Goal: Task Accomplishment & Management: Complete application form

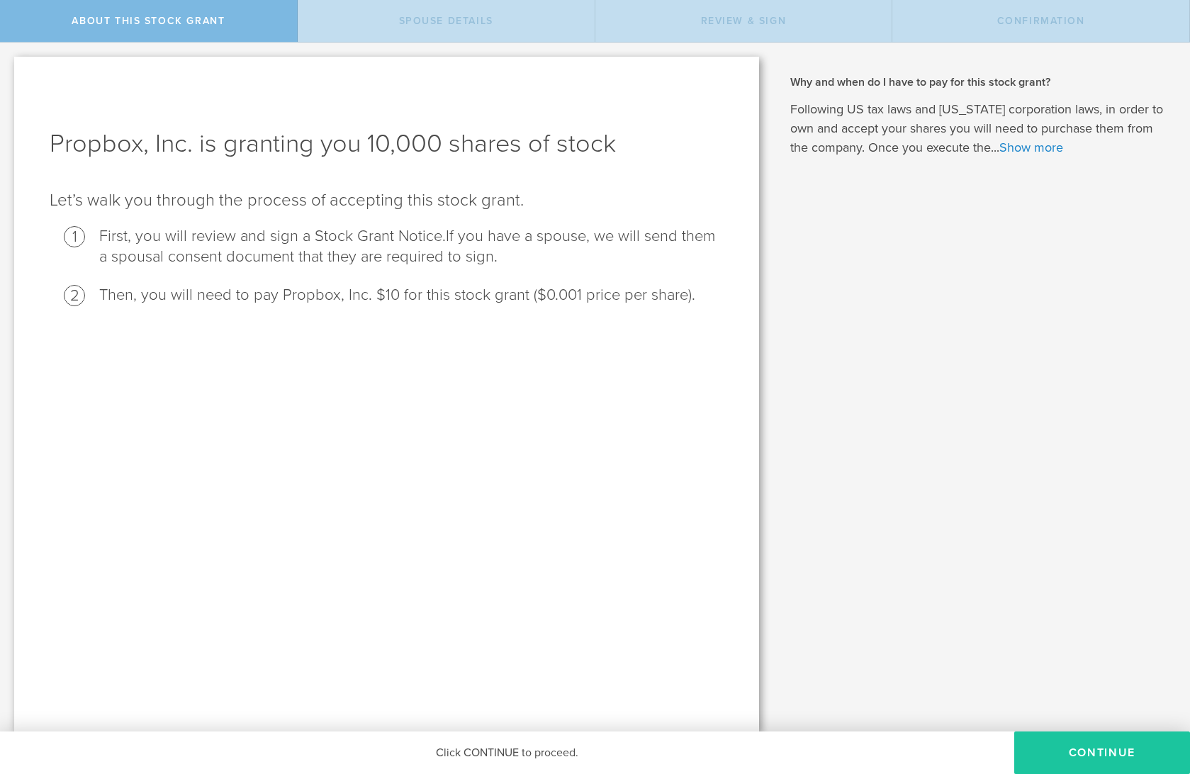
click at [864, 500] on button "CONTINUE" at bounding box center [1102, 752] width 176 height 43
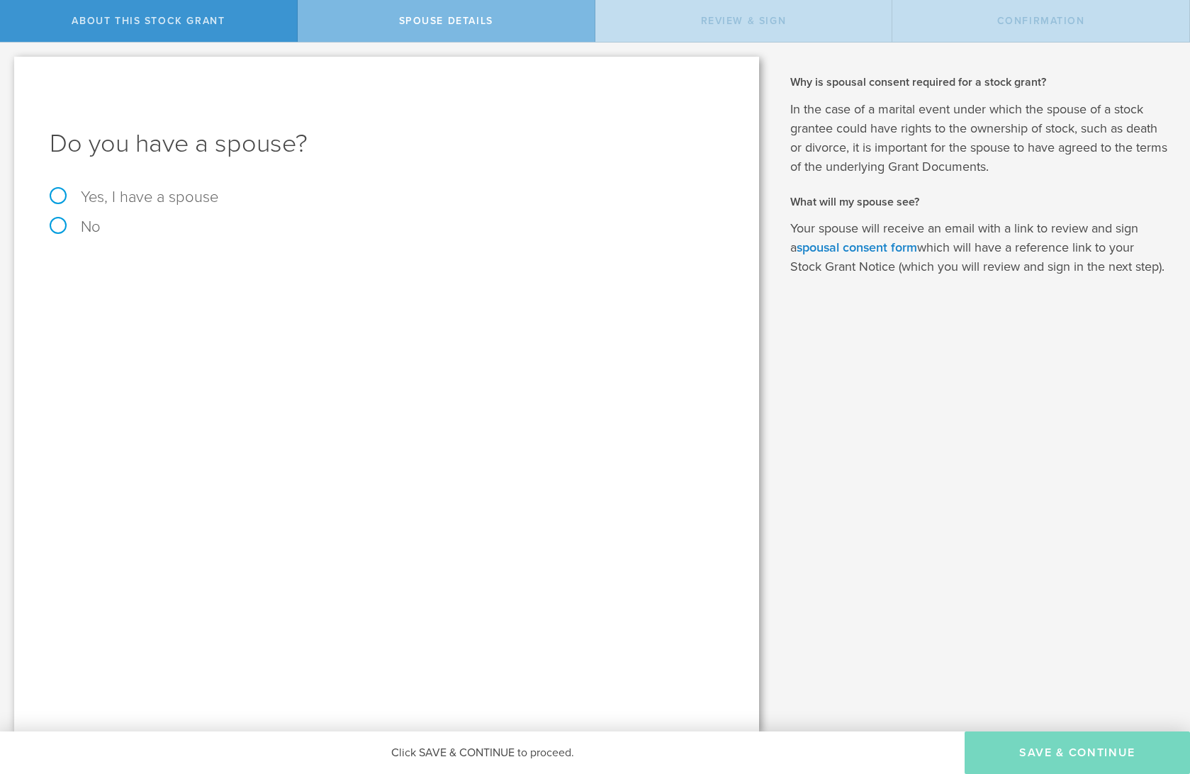
click at [181, 193] on label "Yes, I have a spouse" at bounding box center [387, 197] width 674 height 16
click at [9, 65] on input "Yes, I have a spouse" at bounding box center [4, 54] width 9 height 23
radio input "true"
click at [191, 314] on input "text" at bounding box center [436, 311] width 560 height 21
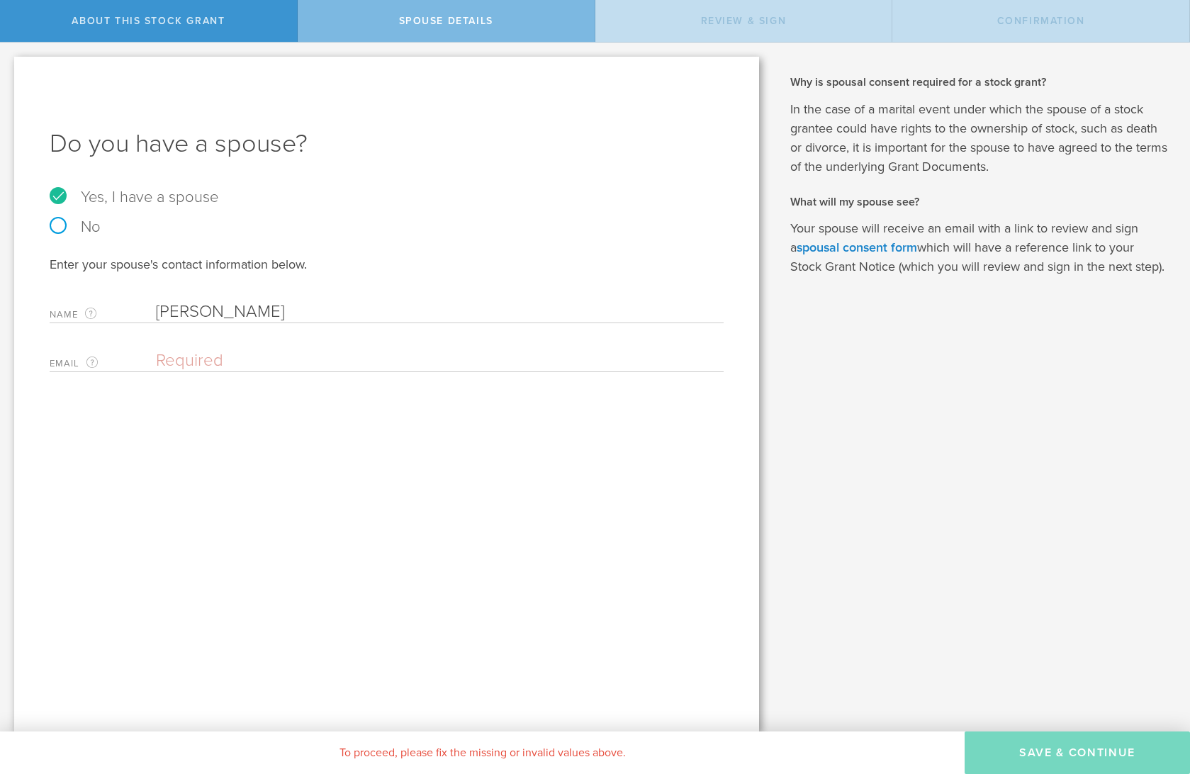
type input "[PERSON_NAME]"
click at [244, 360] on input "email" at bounding box center [436, 360] width 560 height 21
click at [371, 361] on input "[EMAIL_ADDRESS][DOMAIN_NAME]" at bounding box center [436, 360] width 560 height 21
drag, startPoint x: 367, startPoint y: 360, endPoint x: 105, endPoint y: 353, distance: 262.3
click at [105, 353] on div "Email The email address of your spouse. [EMAIL_ADDRESS][DOMAIN_NAME] Enter the …" at bounding box center [387, 357] width 674 height 29
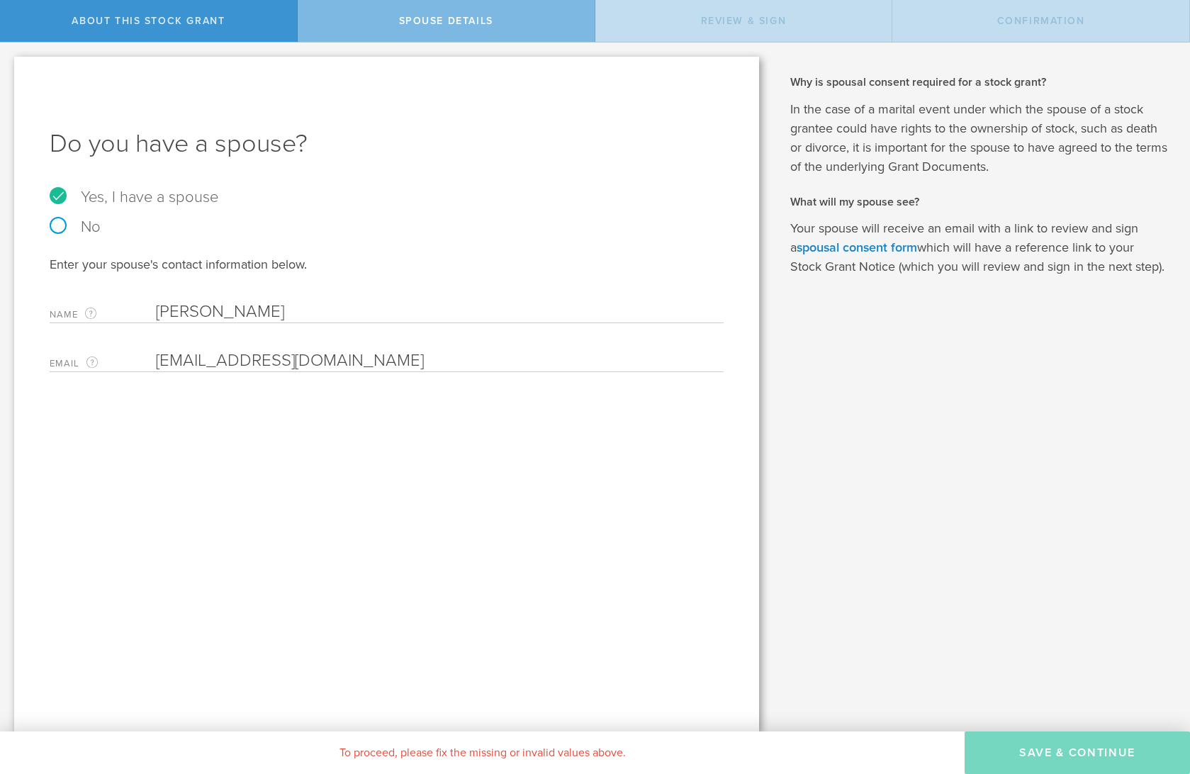
click at [624, 500] on div "Do you have a spouse? Yes, I have a spouse No Enter your spouse's contact infor…" at bounding box center [386, 394] width 745 height 675
click at [284, 356] on input "[EMAIL_ADDRESS][DOMAIN_NAME]" at bounding box center [436, 360] width 560 height 21
click at [279, 357] on input "[EMAIL_ADDRESS][DOMAIN_NAME]" at bounding box center [436, 360] width 560 height 21
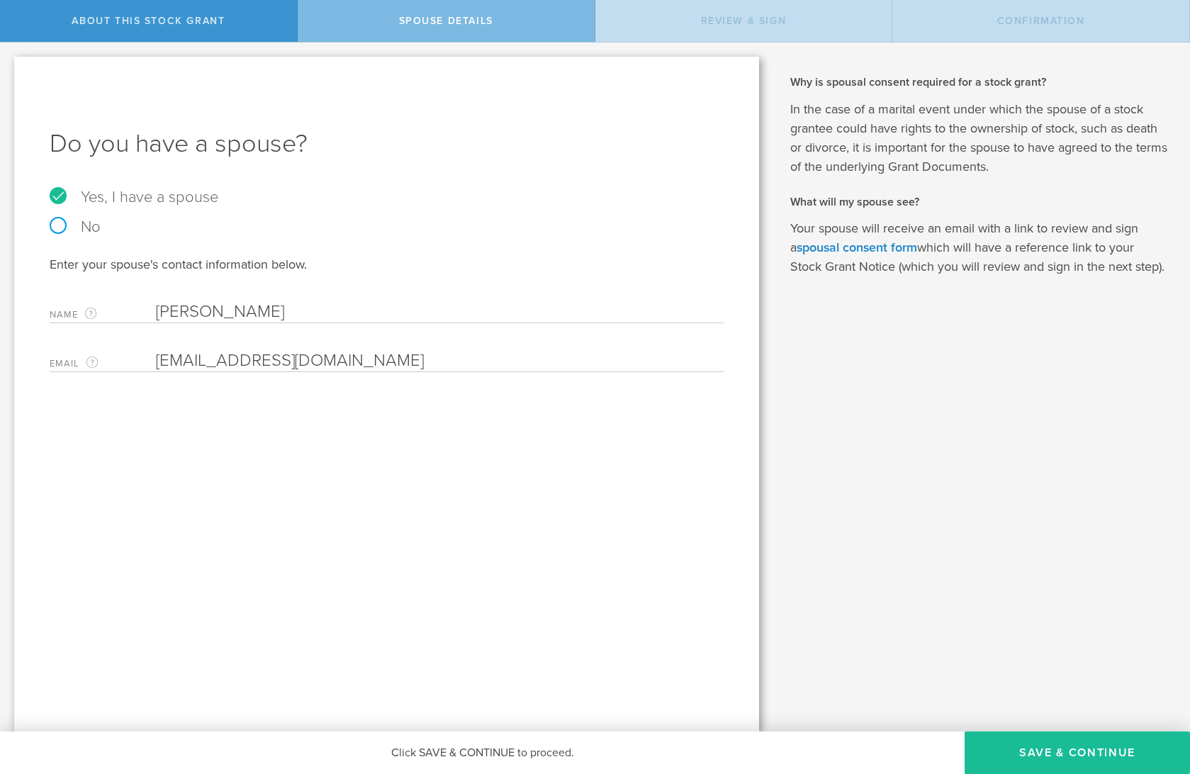
type input "[EMAIL_ADDRESS][DOMAIN_NAME]"
click at [389, 500] on div "Do you have a spouse? Yes, I have a spouse No Enter your spouse's contact infor…" at bounding box center [386, 394] width 745 height 675
click at [864, 500] on button "Save & Continue" at bounding box center [1076, 752] width 225 height 43
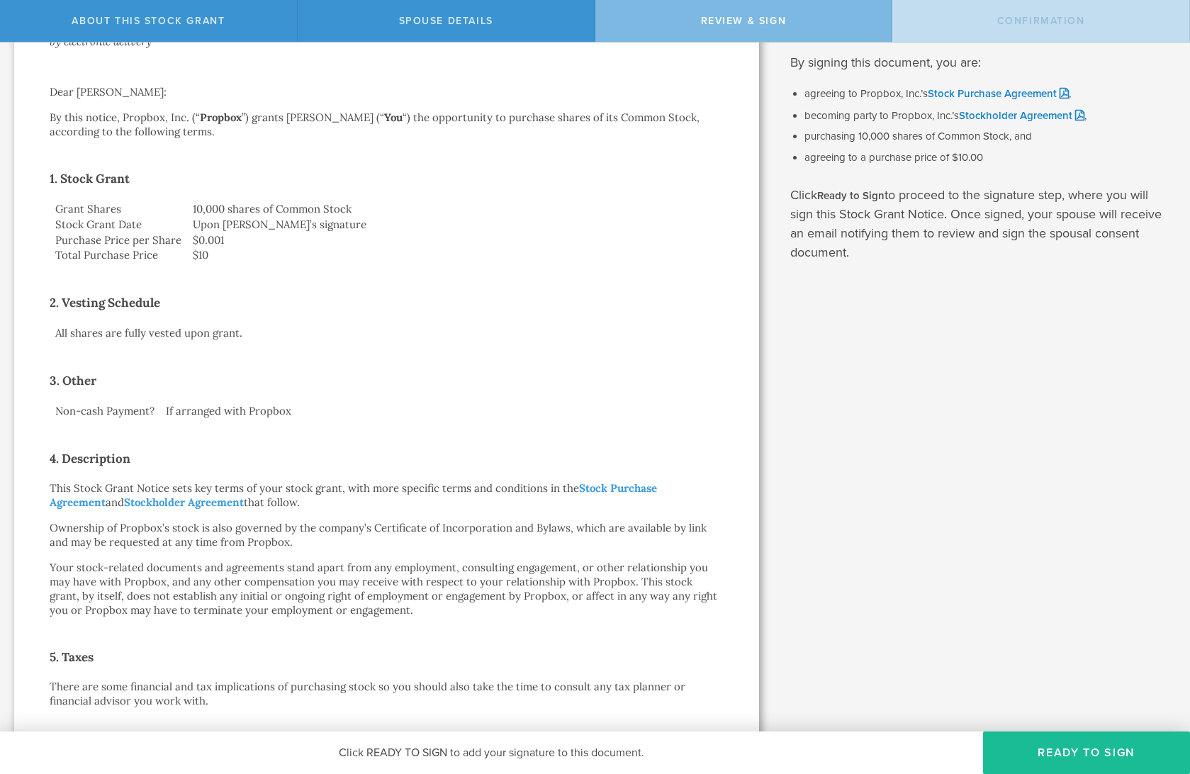
scroll to position [142, 0]
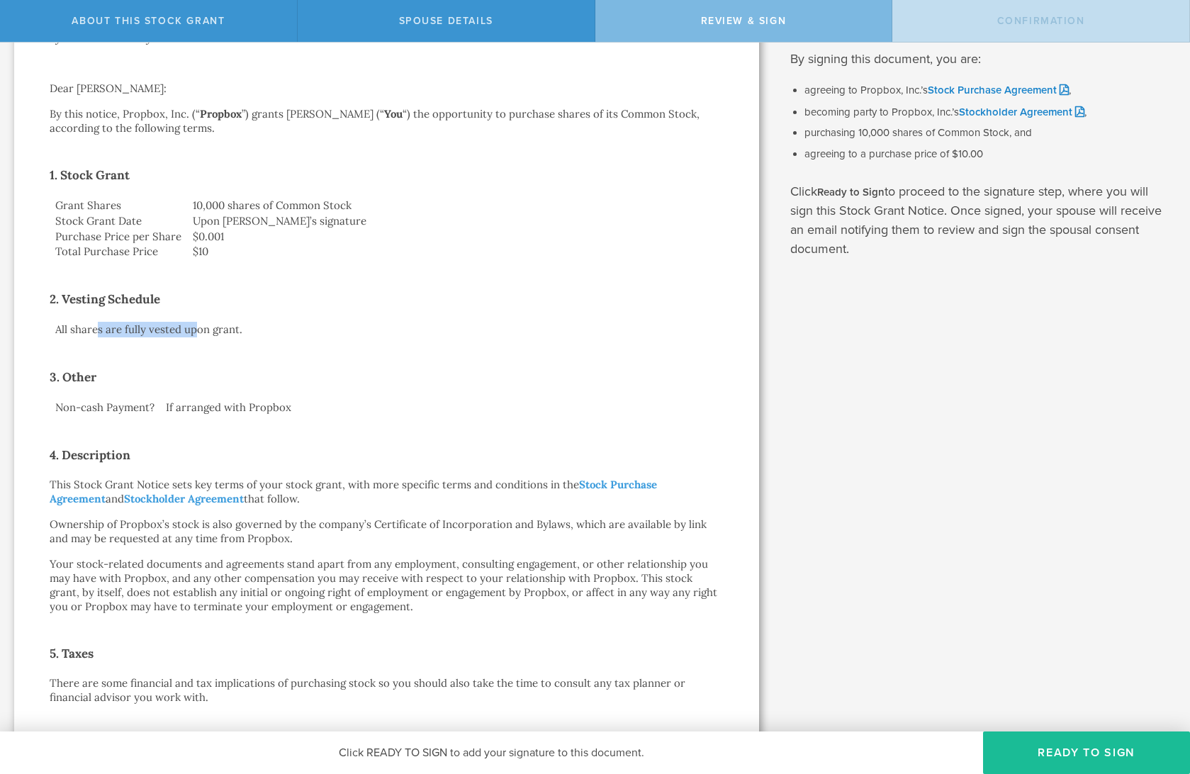
drag, startPoint x: 97, startPoint y: 329, endPoint x: 196, endPoint y: 330, distance: 98.5
click at [196, 330] on td "All shares are fully vested upon grant." at bounding box center [149, 330] width 198 height 16
drag, startPoint x: 74, startPoint y: 407, endPoint x: 108, endPoint y: 410, distance: 34.8
click at [108, 410] on td "Non-cash Payment?" at bounding box center [105, 408] width 111 height 16
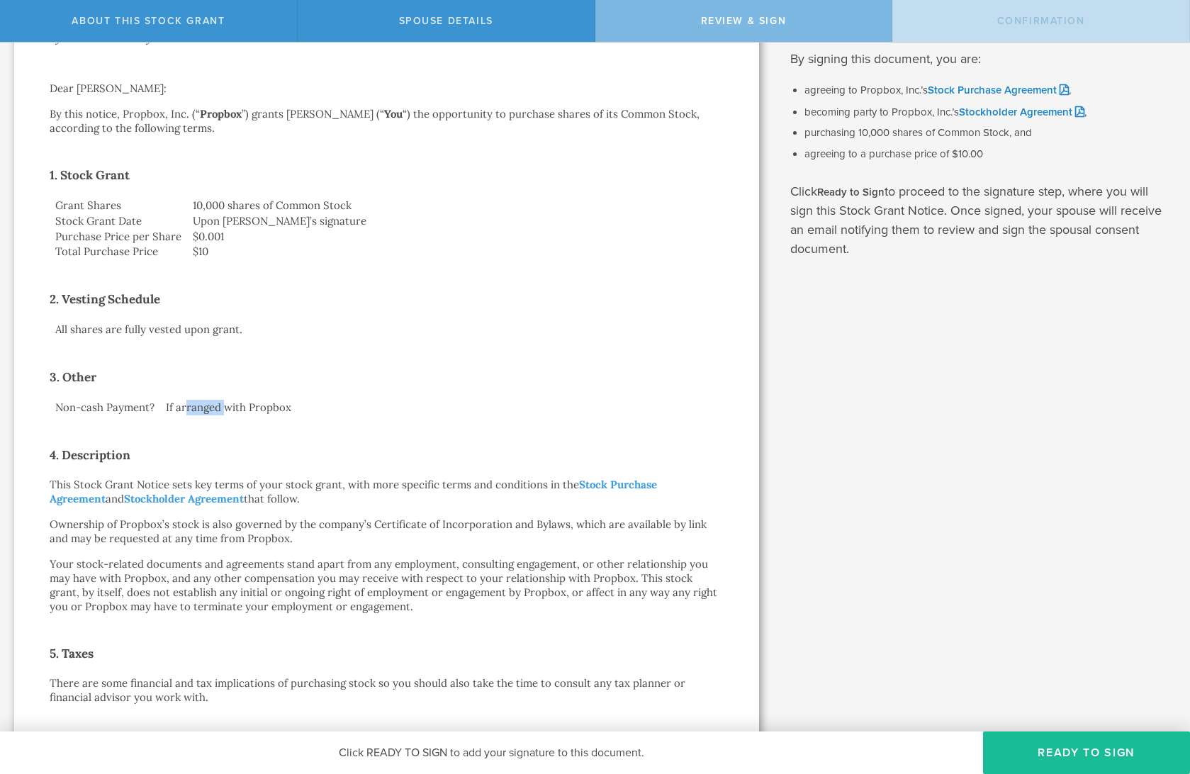
drag, startPoint x: 188, startPoint y: 410, endPoint x: 226, endPoint y: 407, distance: 38.3
click at [226, 407] on td "If arranged with Propbox" at bounding box center [441, 408] width 563 height 16
click at [227, 407] on td "If arranged with Propbox" at bounding box center [441, 408] width 563 height 16
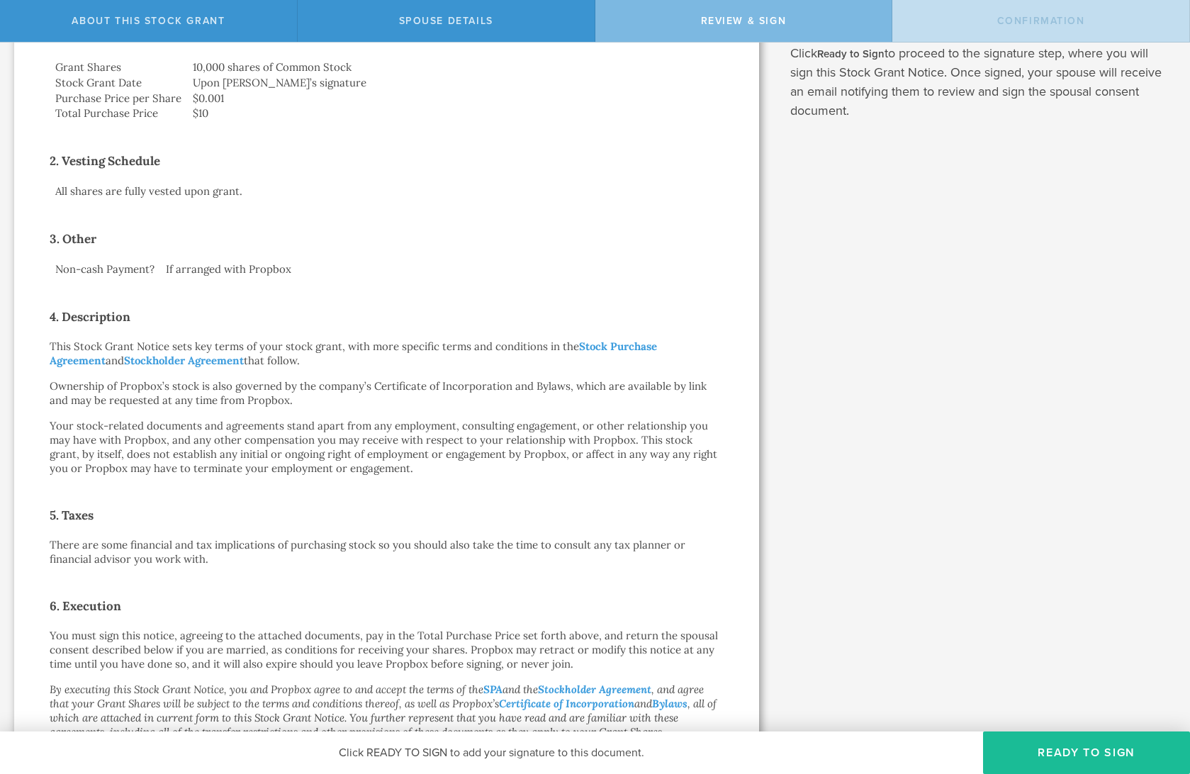
scroll to position [283, 0]
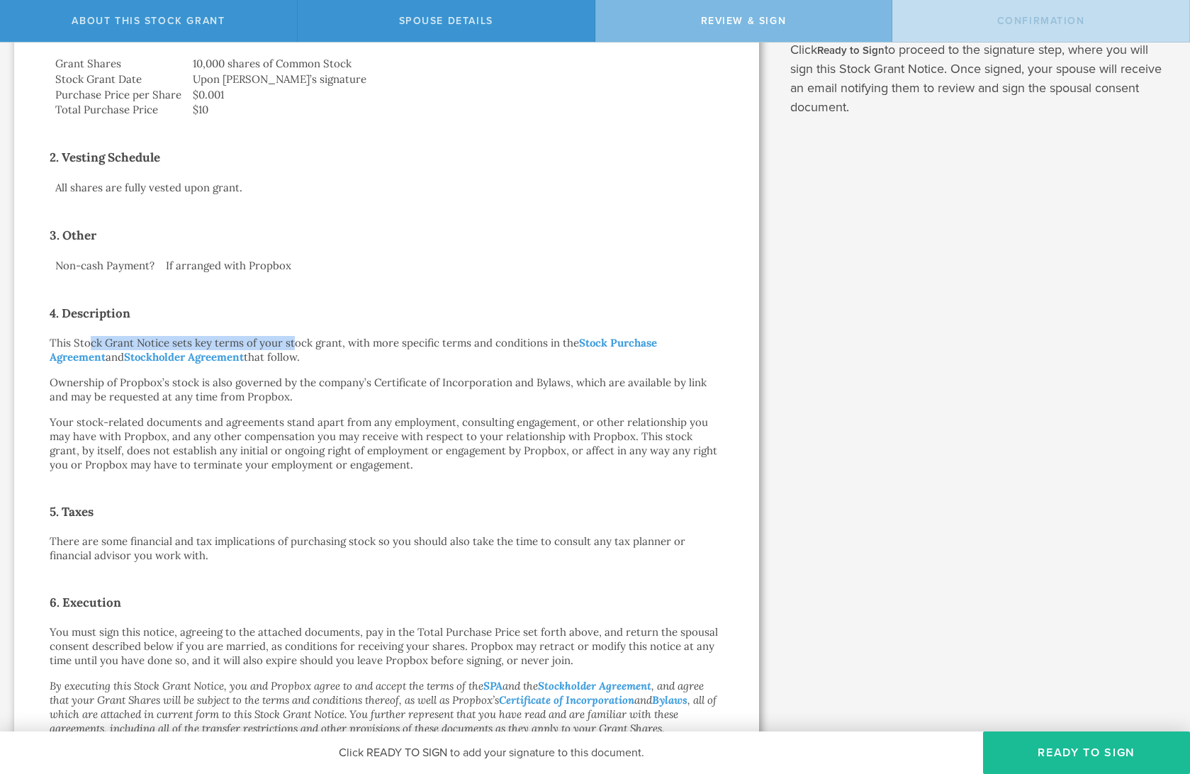
drag, startPoint x: 91, startPoint y: 344, endPoint x: 292, endPoint y: 338, distance: 201.3
click at [292, 338] on p "This Stock Grant Notice sets key terms of your stock grant, with more specific …" at bounding box center [387, 350] width 674 height 28
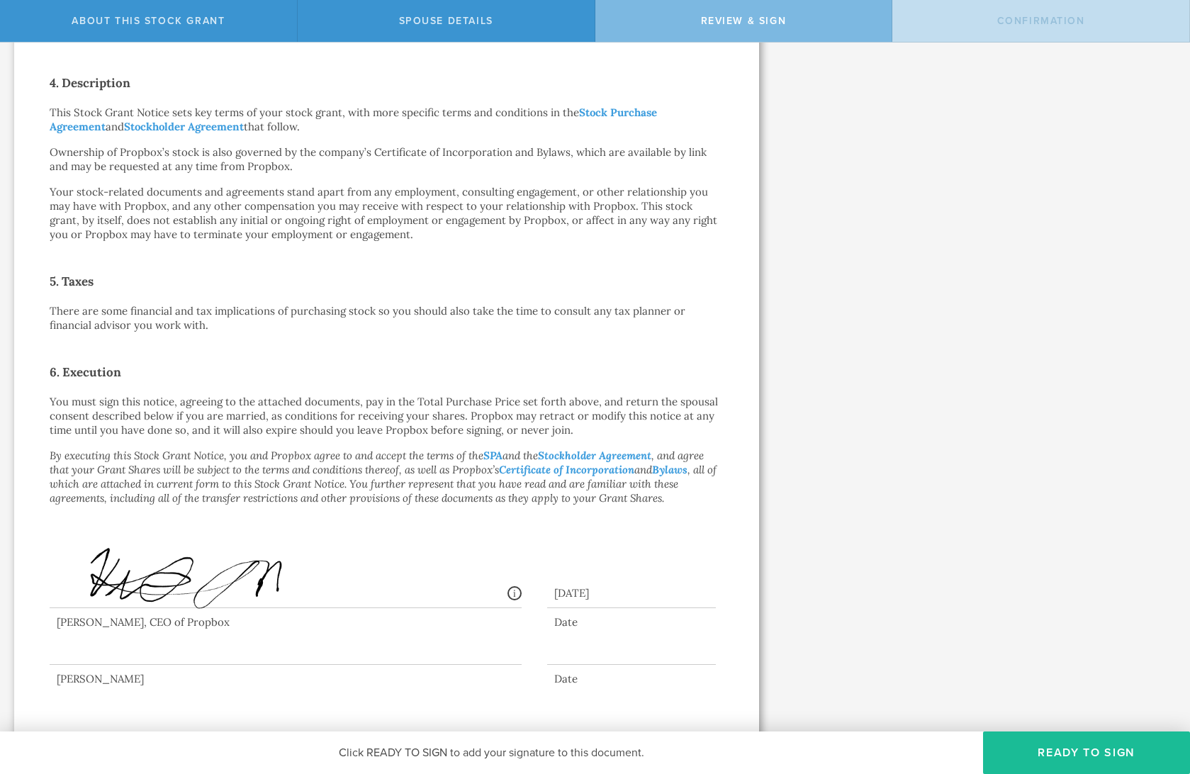
scroll to position [521, 0]
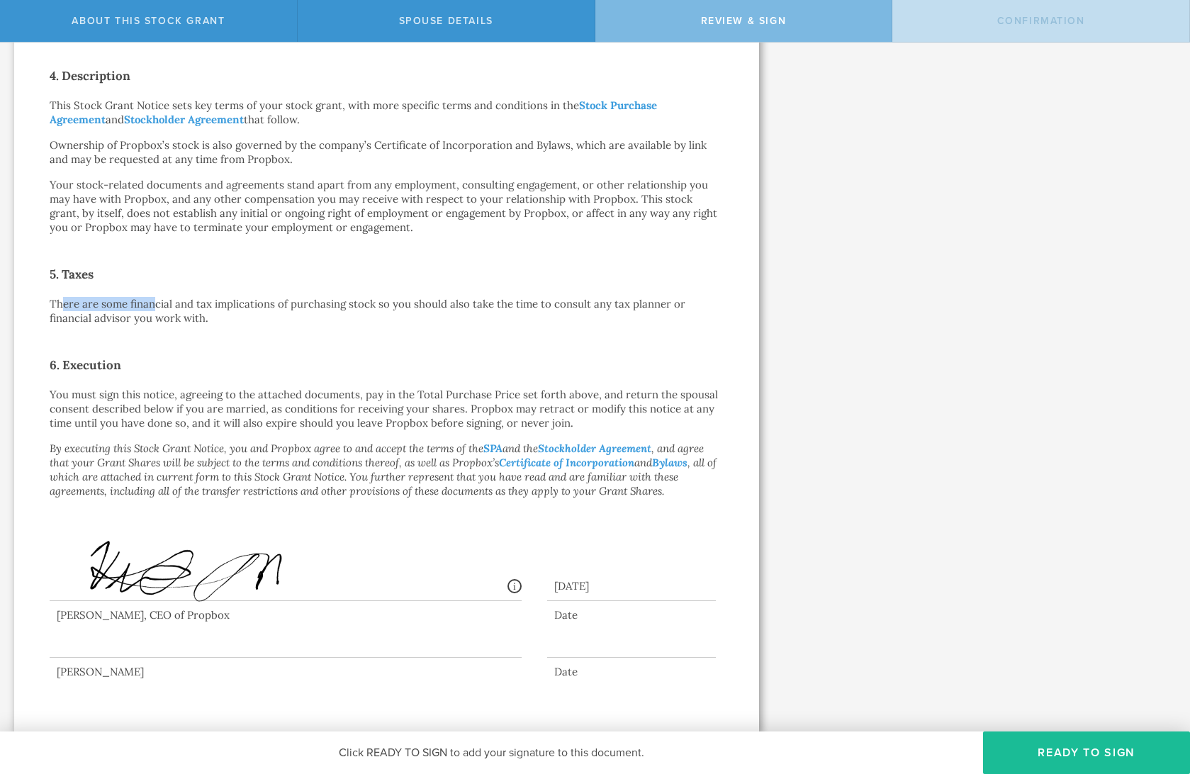
drag, startPoint x: 64, startPoint y: 307, endPoint x: 162, endPoint y: 303, distance: 97.2
click at [157, 301] on p "There are some financial and tax implications of purchasing stock so you should…" at bounding box center [387, 311] width 674 height 28
drag, startPoint x: 227, startPoint y: 304, endPoint x: 495, endPoint y: 301, distance: 267.8
click at [495, 301] on p "There are some financial and tax implications of purchasing stock so you should…" at bounding box center [387, 311] width 674 height 28
click at [553, 301] on p "There are some financial and tax implications of purchasing stock so you should…" at bounding box center [387, 311] width 674 height 28
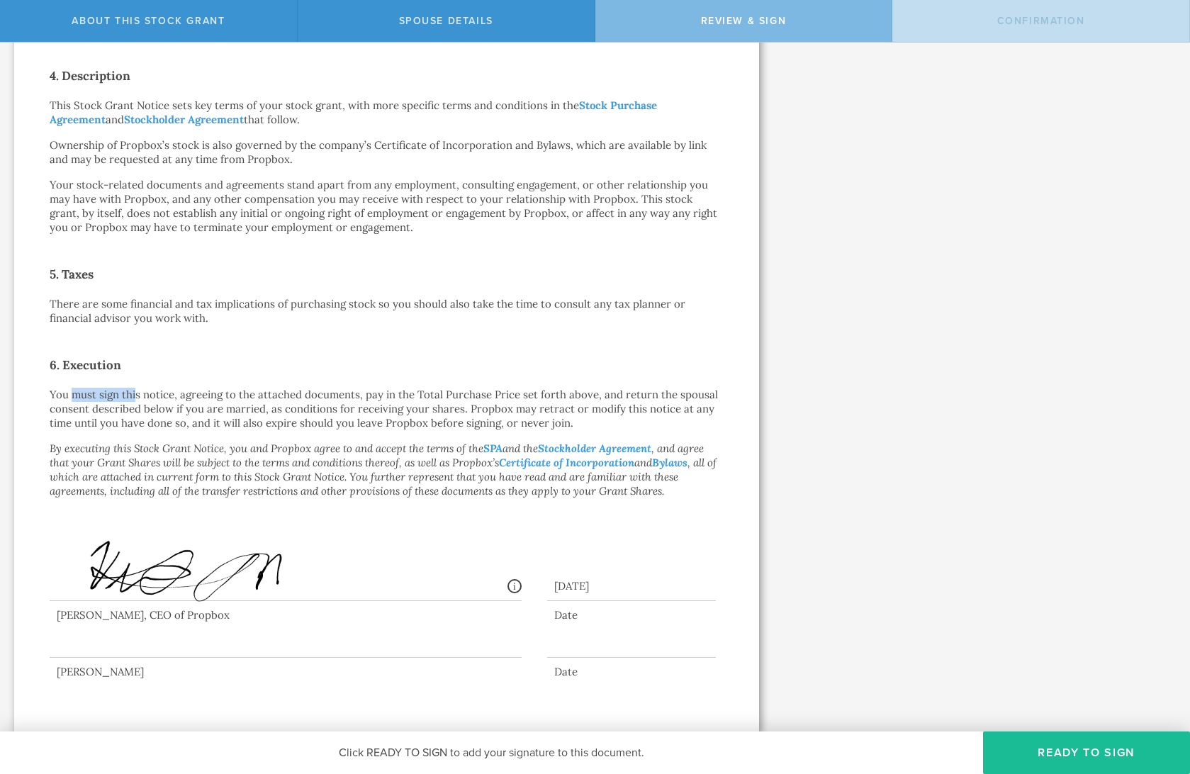
drag, startPoint x: 71, startPoint y: 398, endPoint x: 135, endPoint y: 394, distance: 63.9
click at [135, 394] on p "You must sign this notice, agreeing to the attached documents, pay in the Total…" at bounding box center [387, 409] width 674 height 43
drag, startPoint x: 184, startPoint y: 397, endPoint x: 312, endPoint y: 393, distance: 127.6
click at [312, 393] on p "You must sign this notice, agreeing to the attached documents, pay in the Total…" at bounding box center [387, 409] width 674 height 43
click at [127, 500] on div at bounding box center [286, 629] width 472 height 57
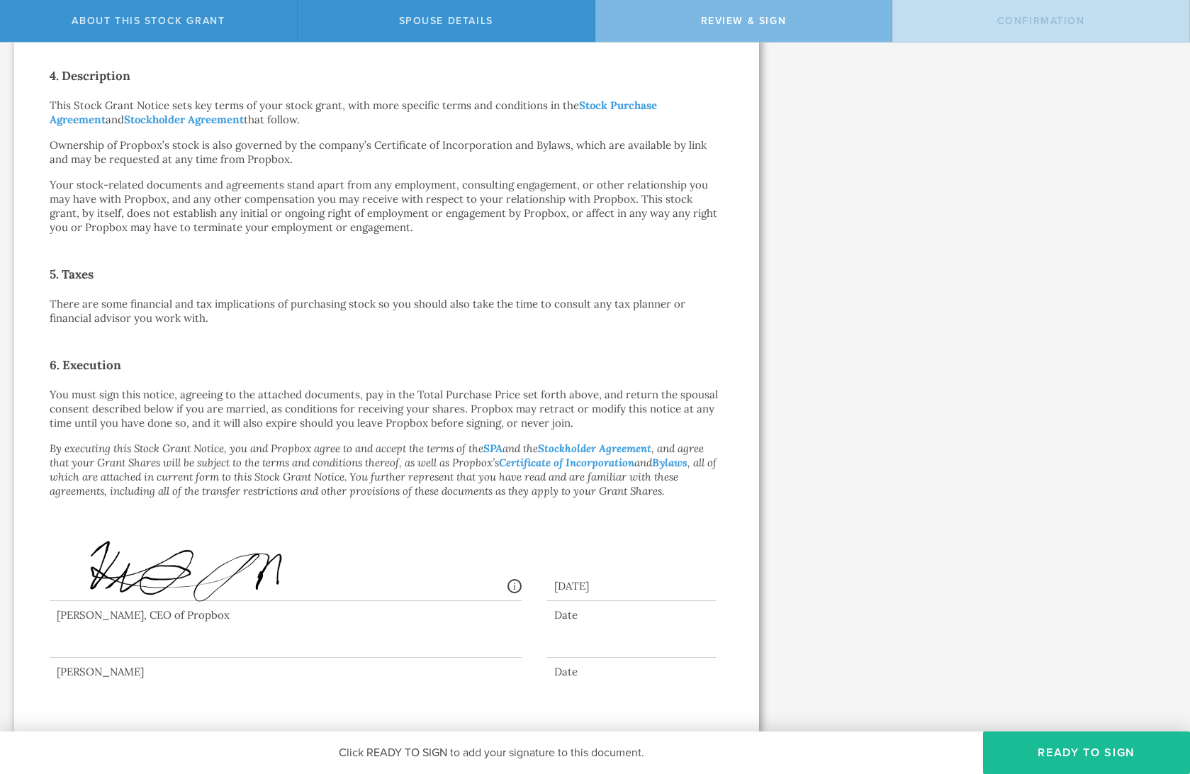
click at [289, 500] on div at bounding box center [286, 629] width 472 height 57
drag, startPoint x: 198, startPoint y: 396, endPoint x: 359, endPoint y: 393, distance: 160.9
click at [359, 393] on p "You must sign this notice, agreeing to the attached documents, pay in the Total…" at bounding box center [387, 409] width 674 height 43
drag, startPoint x: 387, startPoint y: 396, endPoint x: 545, endPoint y: 401, distance: 158.1
click at [545, 401] on p "You must sign this notice, agreeing to the attached documents, pay in the Total…" at bounding box center [387, 409] width 674 height 43
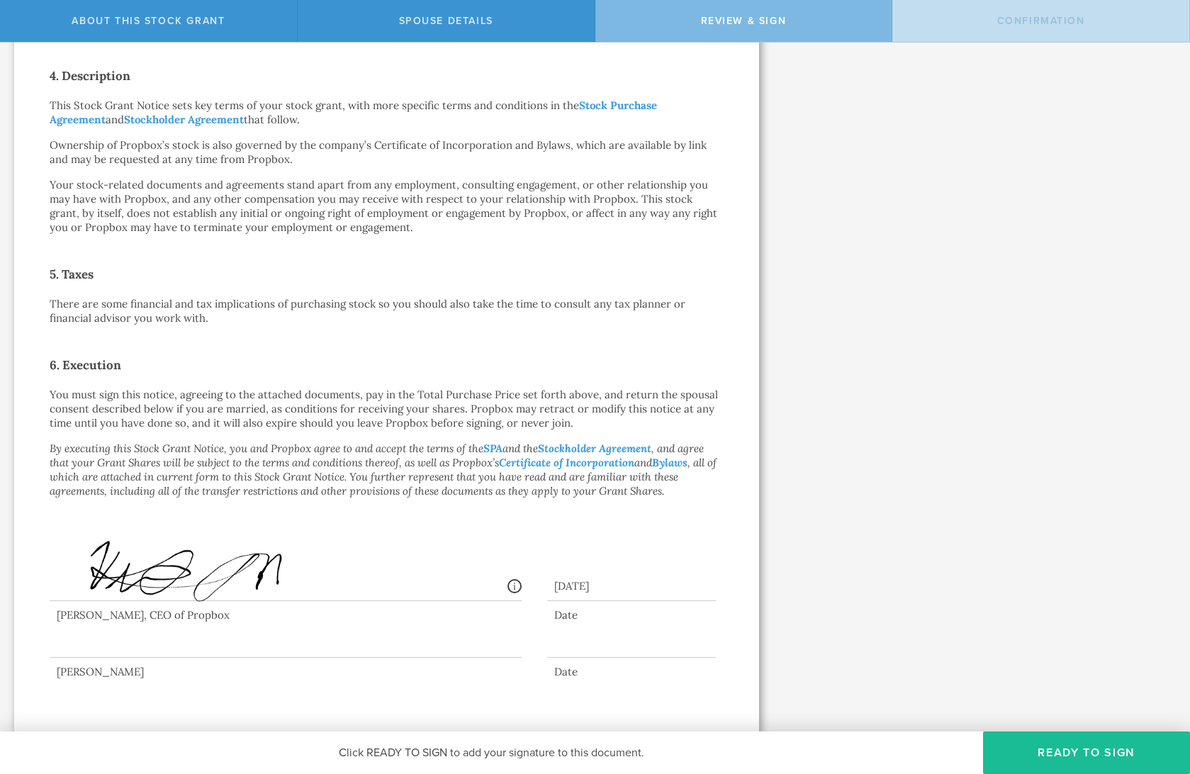
click at [505, 407] on p "You must sign this notice, agreeing to the attached documents, pay in the Total…" at bounding box center [387, 409] width 674 height 43
drag, startPoint x: 376, startPoint y: 393, endPoint x: 555, endPoint y: 395, distance: 179.3
click at [555, 395] on p "You must sign this notice, agreeing to the attached documents, pay in the Total…" at bounding box center [387, 409] width 674 height 43
click at [407, 408] on p "You must sign this notice, agreeing to the attached documents, pay in the Total…" at bounding box center [387, 409] width 674 height 43
drag, startPoint x: 69, startPoint y: 412, endPoint x: 254, endPoint y: 403, distance: 184.4
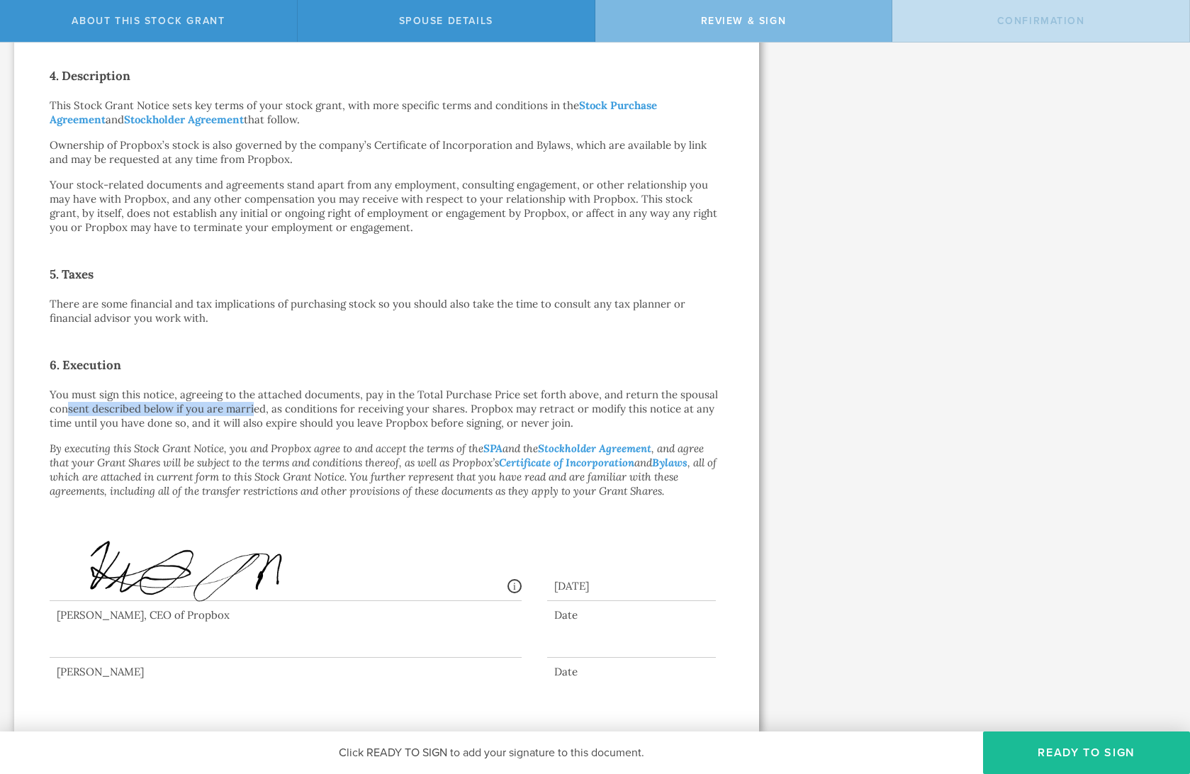
click at [254, 403] on p "You must sign this notice, agreeing to the attached documents, pay in the Total…" at bounding box center [387, 409] width 674 height 43
drag, startPoint x: 305, startPoint y: 406, endPoint x: 427, endPoint y: 402, distance: 122.6
click at [427, 402] on p "You must sign this notice, agreeing to the attached documents, pay in the Total…" at bounding box center [387, 409] width 674 height 43
click at [400, 410] on p "You must sign this notice, agreeing to the attached documents, pay in the Total…" at bounding box center [387, 409] width 674 height 43
drag, startPoint x: 296, startPoint y: 407, endPoint x: 429, endPoint y: 405, distance: 132.5
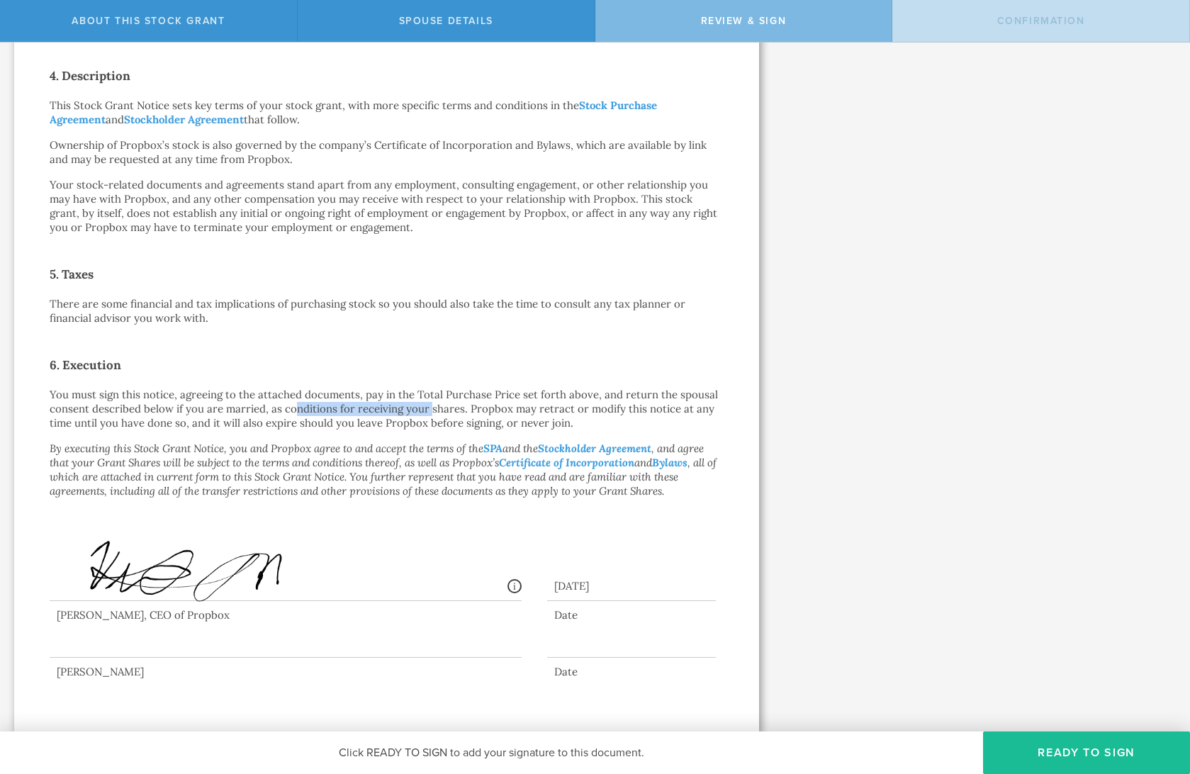
click at [429, 405] on p "You must sign this notice, agreeing to the attached documents, pay in the Total…" at bounding box center [387, 409] width 674 height 43
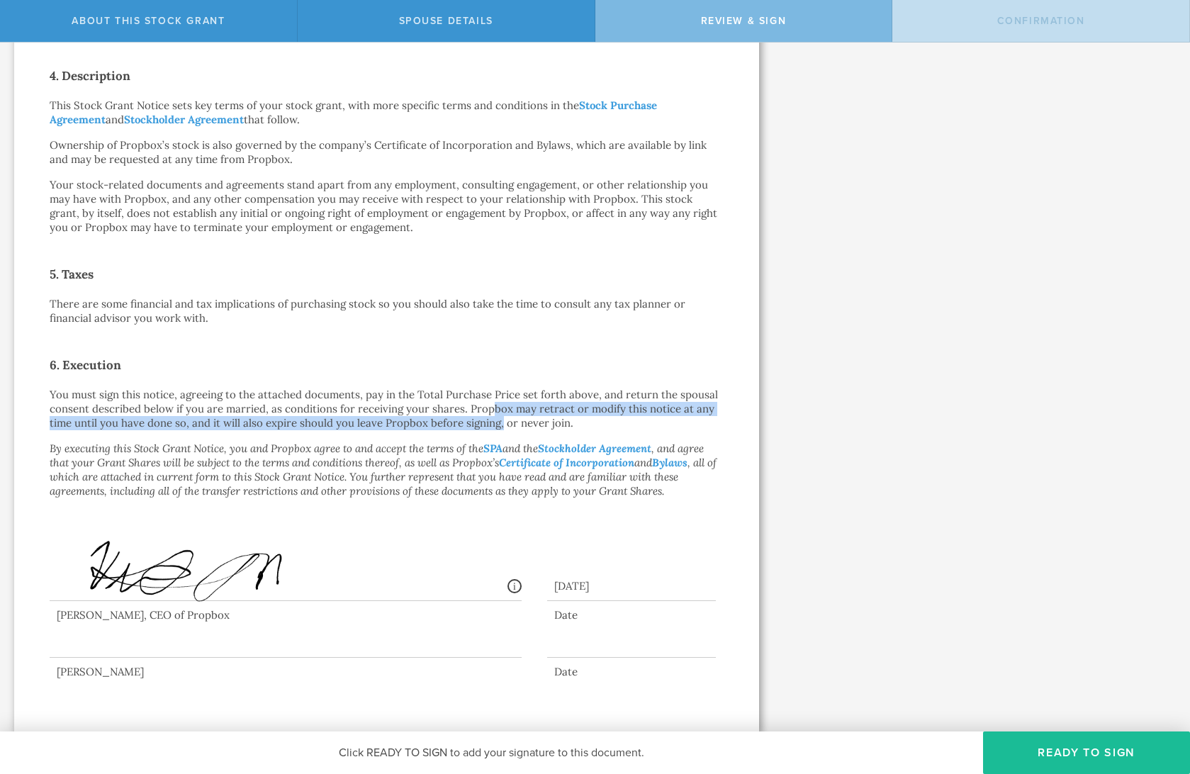
drag, startPoint x: 488, startPoint y: 407, endPoint x: 499, endPoint y: 429, distance: 25.0
click at [499, 429] on p "You must sign this notice, agreeing to the attached documents, pay in the Total…" at bounding box center [387, 409] width 674 height 43
click at [469, 423] on p "You must sign this notice, agreeing to the attached documents, pay in the Total…" at bounding box center [387, 409] width 674 height 43
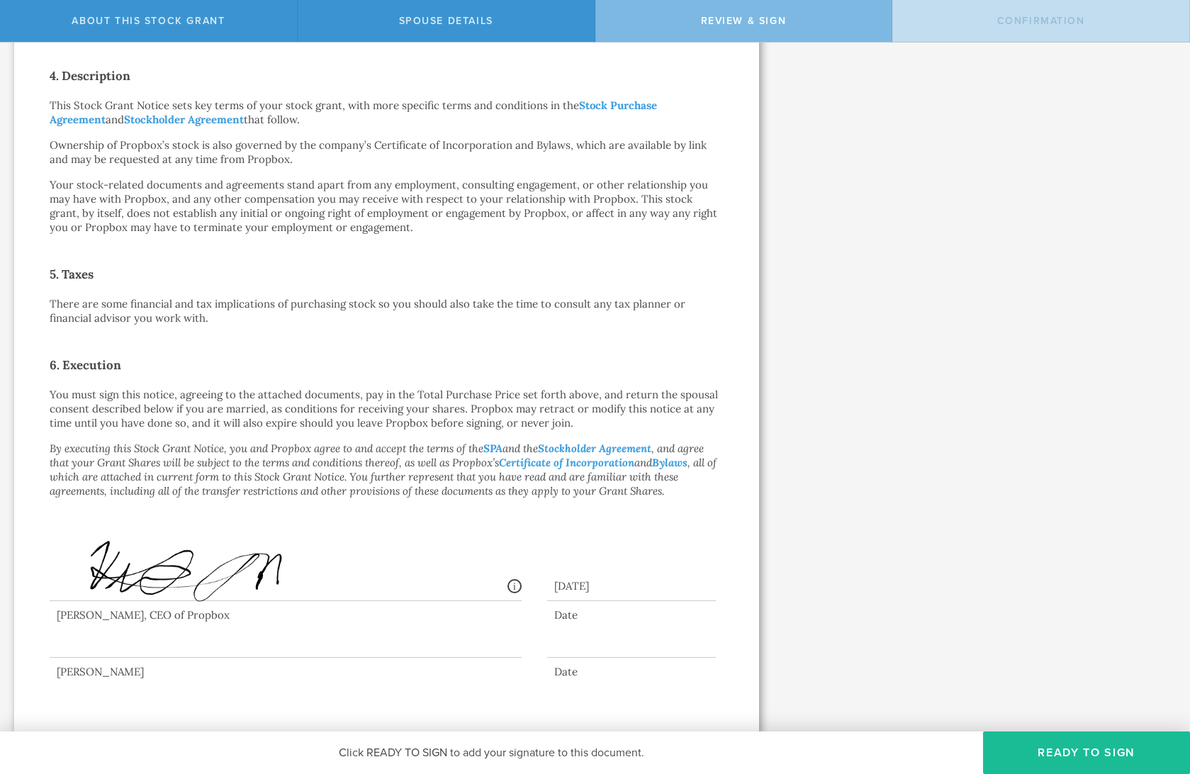
drag, startPoint x: 419, startPoint y: 626, endPoint x: 410, endPoint y: 627, distance: 8.5
click at [418, 500] on div at bounding box center [286, 629] width 472 height 57
drag, startPoint x: 184, startPoint y: 623, endPoint x: 184, endPoint y: 642, distance: 19.1
click at [184, 500] on div at bounding box center [286, 629] width 472 height 57
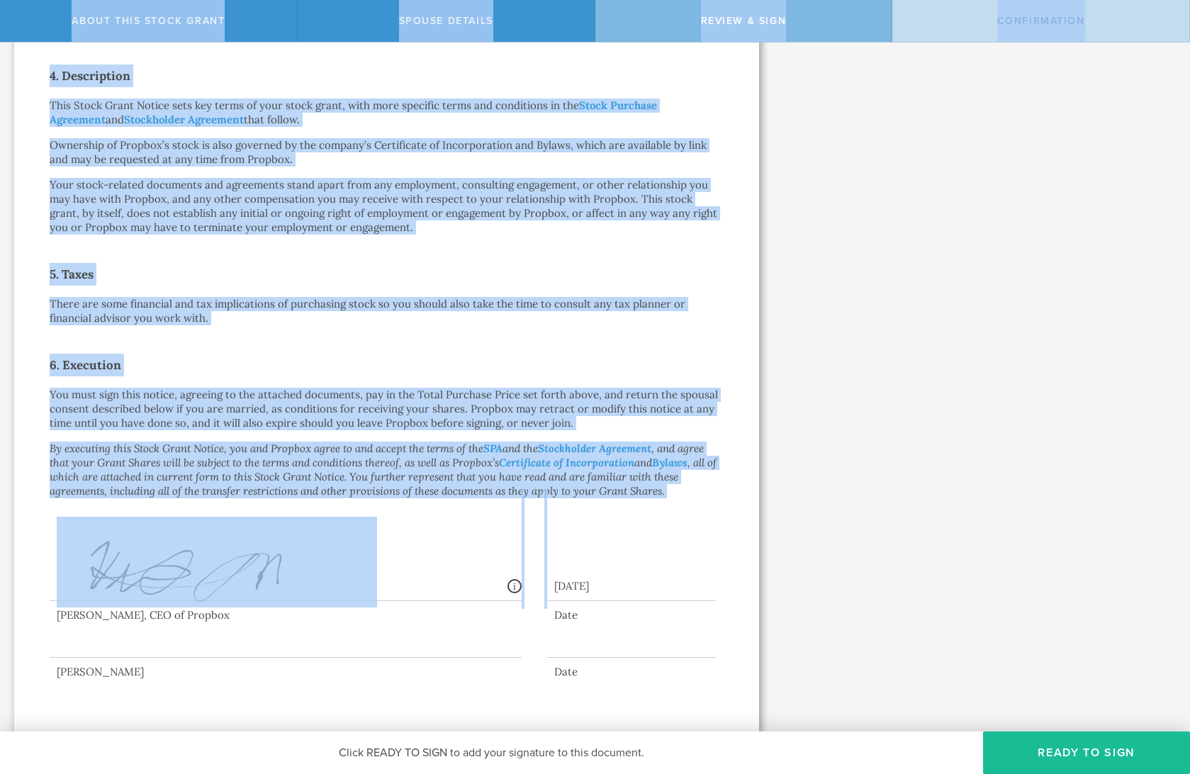
scroll to position [0, 0]
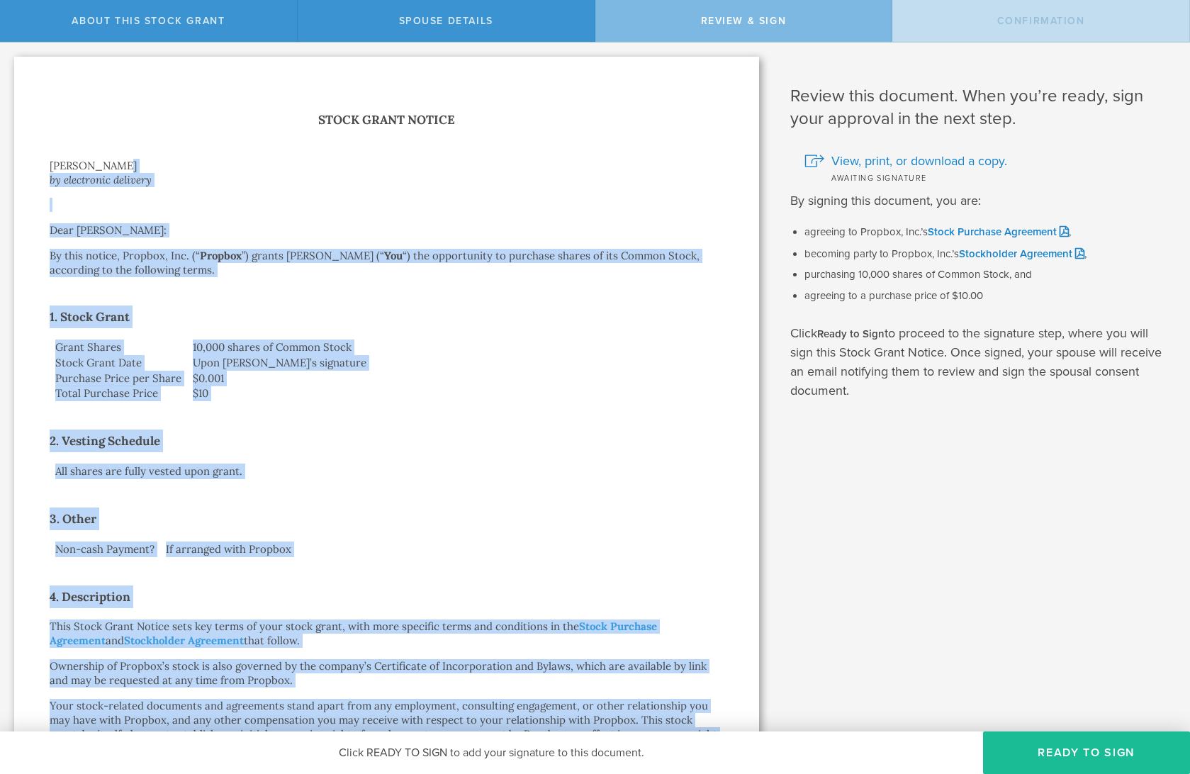
drag, startPoint x: 677, startPoint y: 491, endPoint x: 215, endPoint y: 176, distance: 559.3
click at [163, 152] on div "Stock Grant Notice [PERSON_NAME] by electronic delivery Dear [PERSON_NAME]: By …" at bounding box center [387, 655] width 674 height 1090
click at [391, 256] on p "By this notice, Propbox, Inc. (“ Propbox ”) grants [PERSON_NAME] (“ You “) the …" at bounding box center [387, 263] width 674 height 28
drag, startPoint x: 641, startPoint y: 675, endPoint x: 126, endPoint y: 112, distance: 762.3
click at [126, 112] on div "Stock Grant Notice [PERSON_NAME] by electronic delivery Dear [PERSON_NAME]: By …" at bounding box center [387, 655] width 674 height 1090
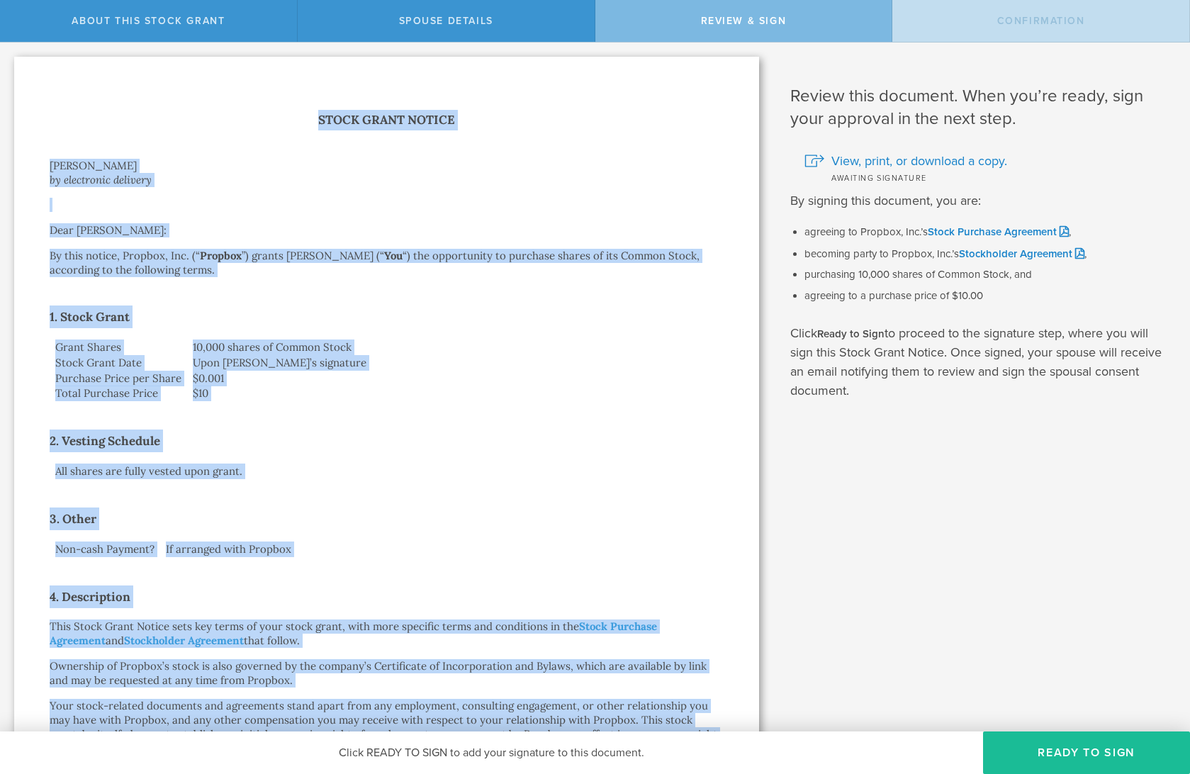
copy div "Lorem Ipsum Dolors Ametc Adipis el seddoeiusm temporin Utla Etdol Magnaa: En ad…"
click at [359, 365] on td "Upon [PERSON_NAME]’s signature" at bounding box center [455, 363] width 536 height 16
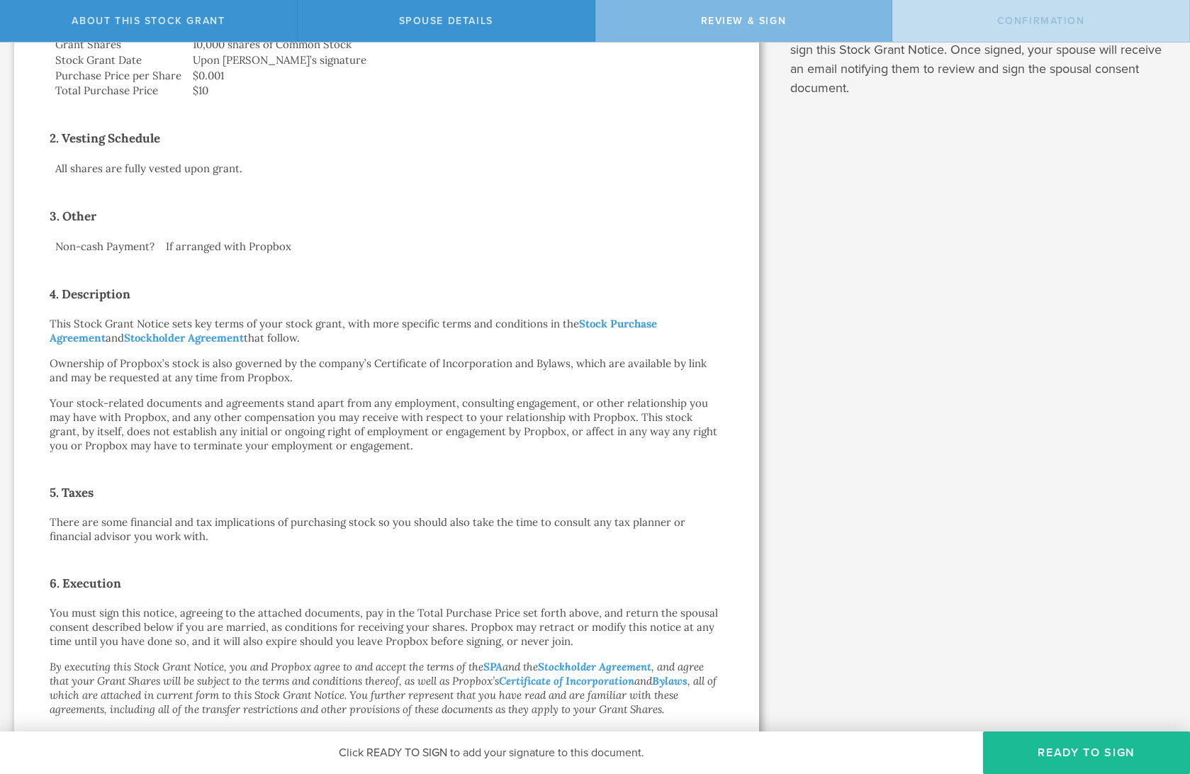
scroll to position [521, 0]
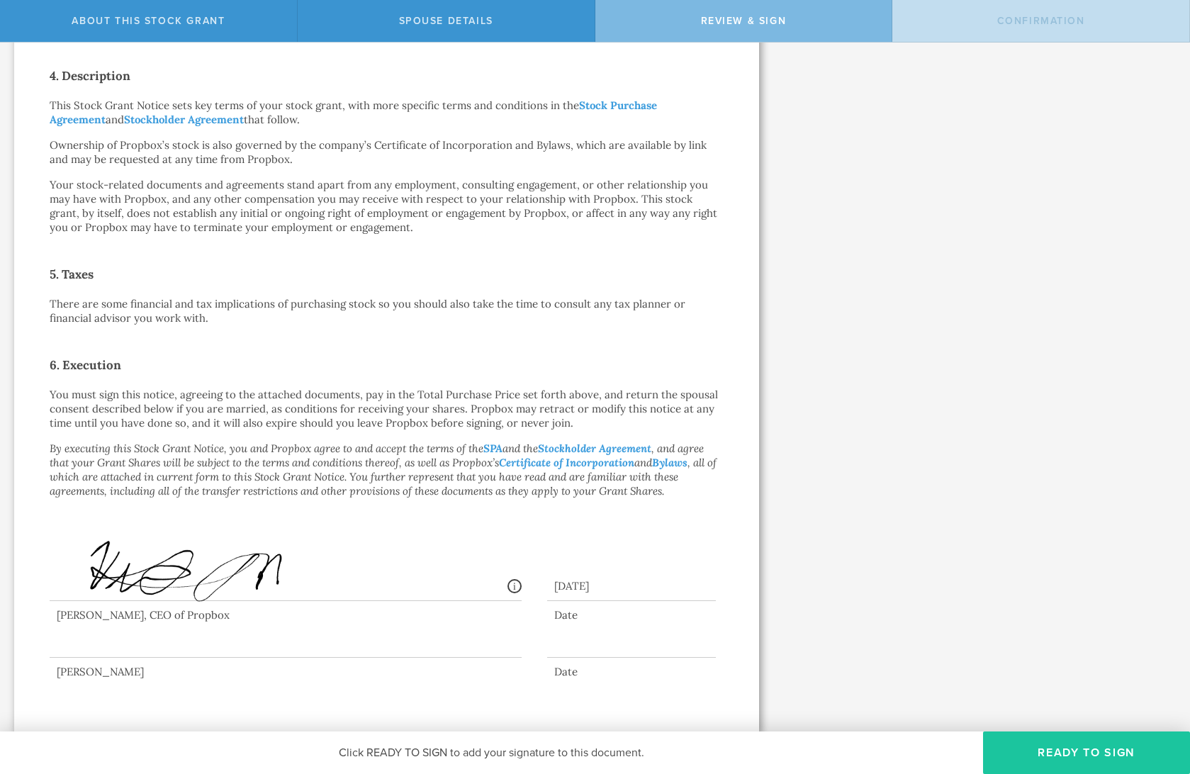
click at [864, 500] on button "Ready to Sign" at bounding box center [1086, 752] width 207 height 43
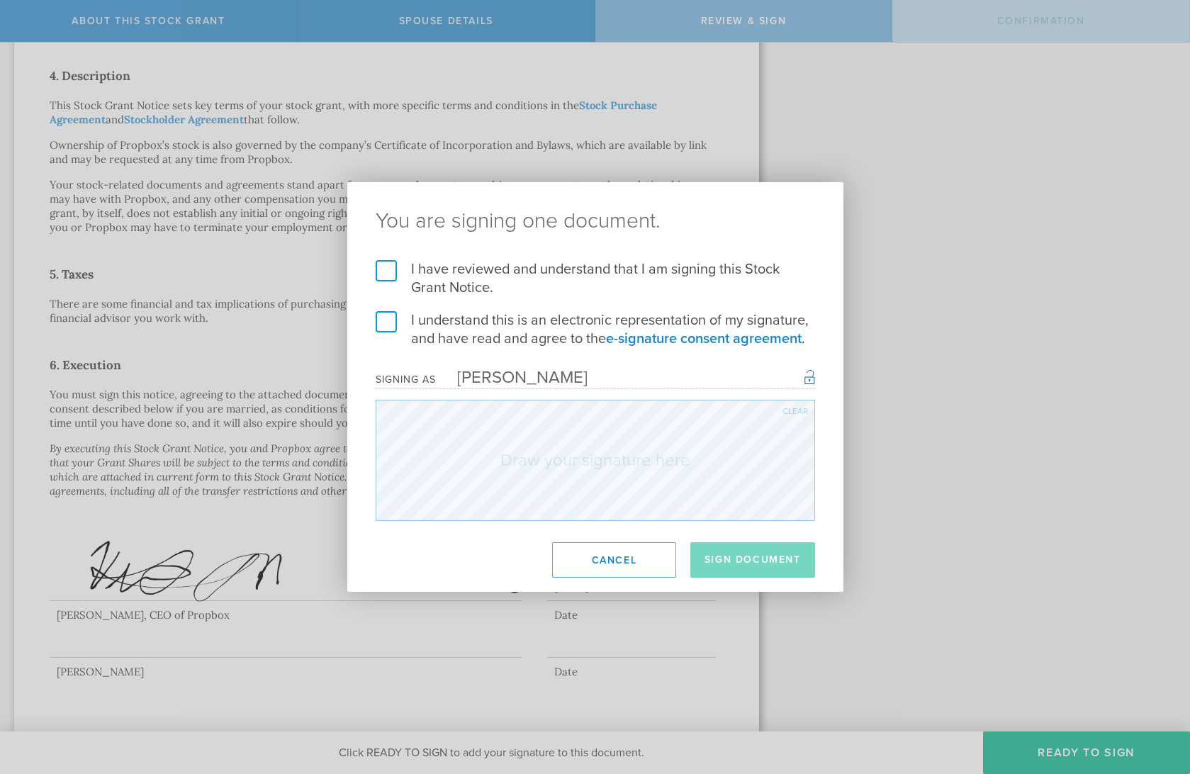
click at [401, 276] on label "I have reviewed and understand that I am signing this Stock Grant Notice." at bounding box center [595, 278] width 439 height 37
click at [0, 0] on input "I have reviewed and understand that I am signing this Stock Grant Notice." at bounding box center [0, 0] width 0 height 0
click at [390, 327] on label "I understand this is an electronic representation of my signature, and have rea…" at bounding box center [595, 329] width 439 height 37
click at [0, 0] on input "I understand this is an electronic representation of my signature, and have rea…" at bounding box center [0, 0] width 0 height 0
click at [748, 500] on button "Sign Document" at bounding box center [752, 559] width 125 height 35
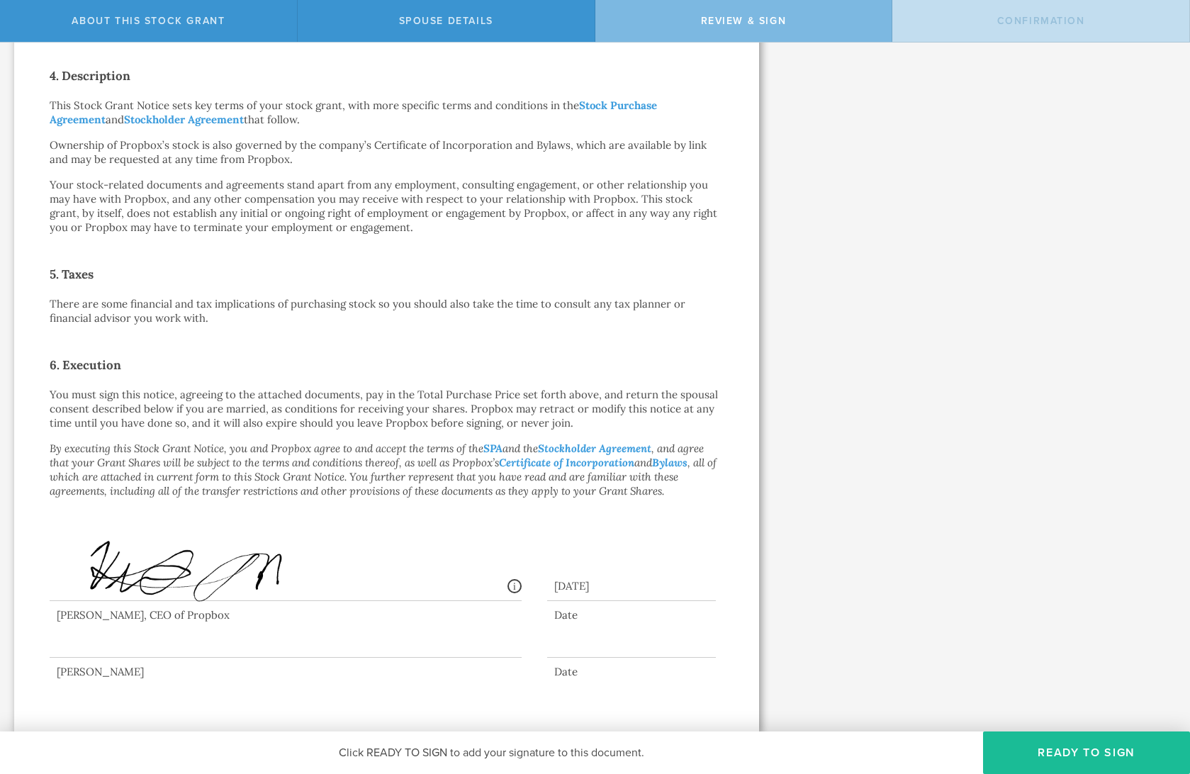
scroll to position [0, 0]
